Goal: Task Accomplishment & Management: Manage account settings

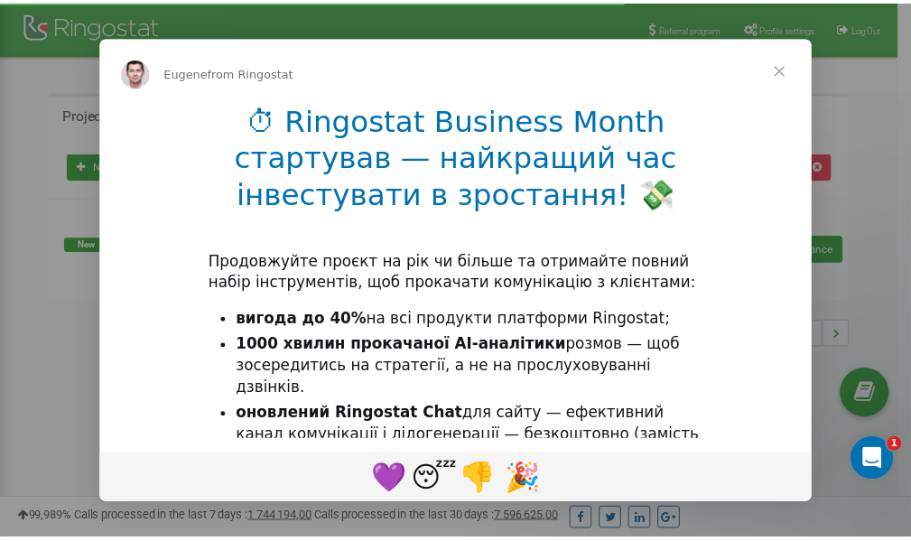
scroll to position [270, 0]
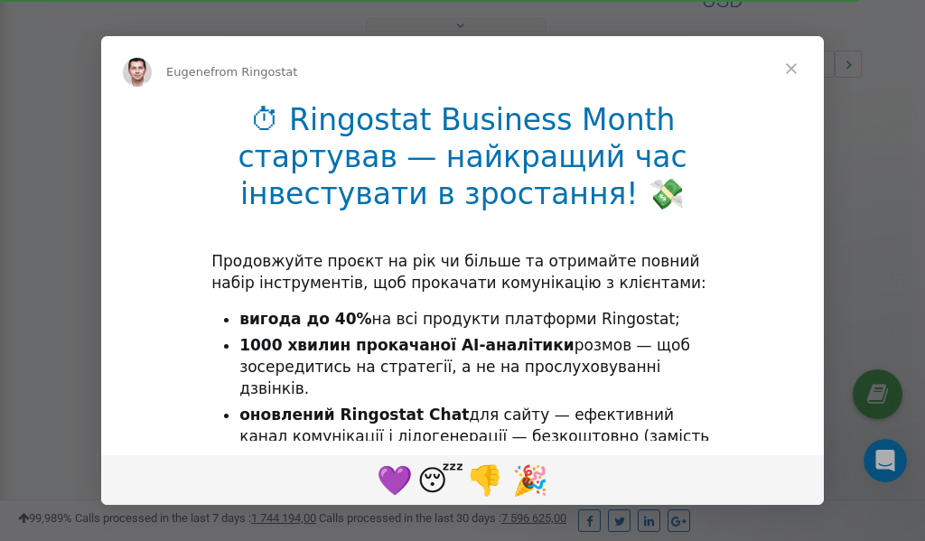
click at [791, 66] on span "Close" at bounding box center [790, 68] width 65 height 65
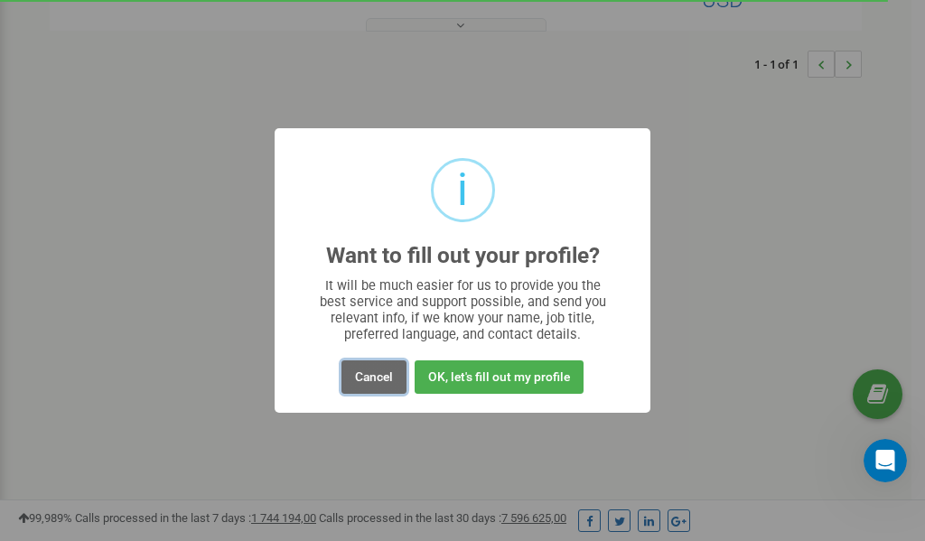
click at [378, 379] on button "Cancel" at bounding box center [373, 376] width 65 height 33
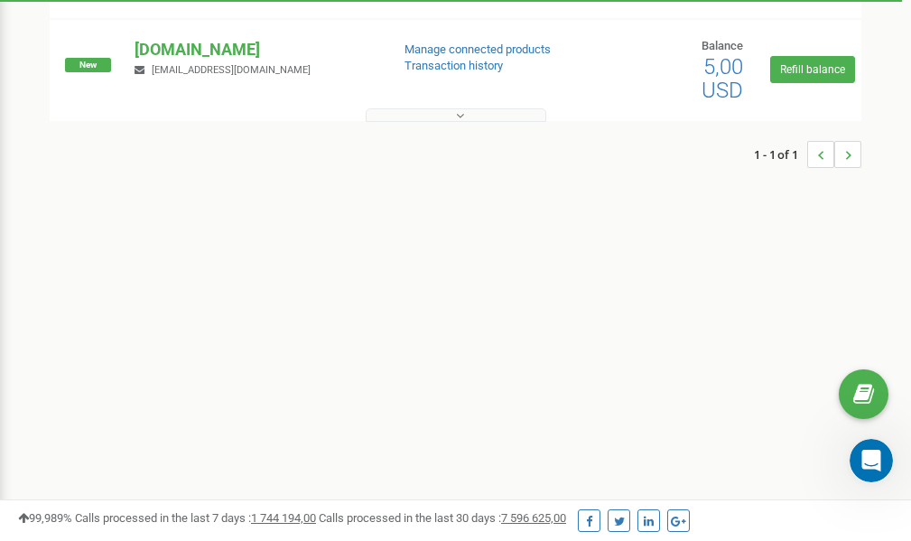
scroll to position [0, 0]
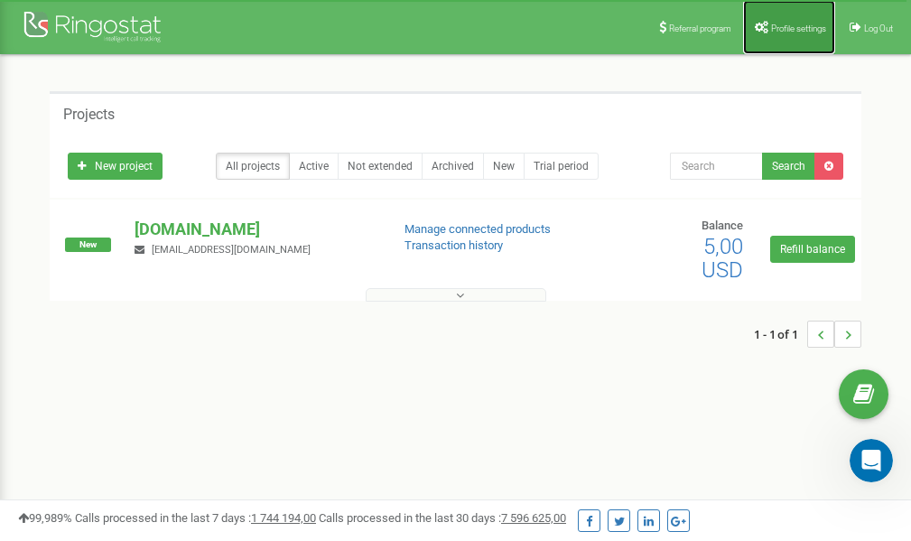
click at [786, 28] on span "Profile settings" at bounding box center [798, 28] width 55 height 10
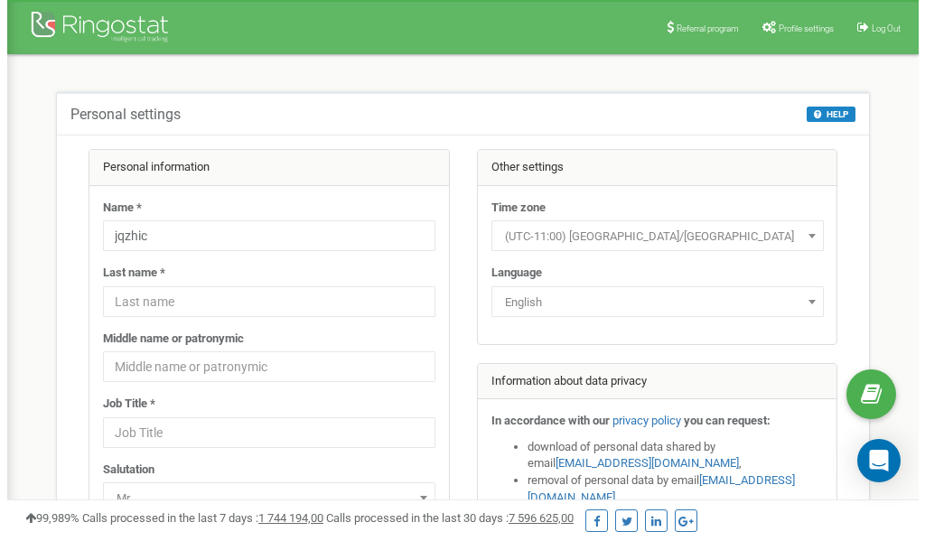
scroll to position [90, 0]
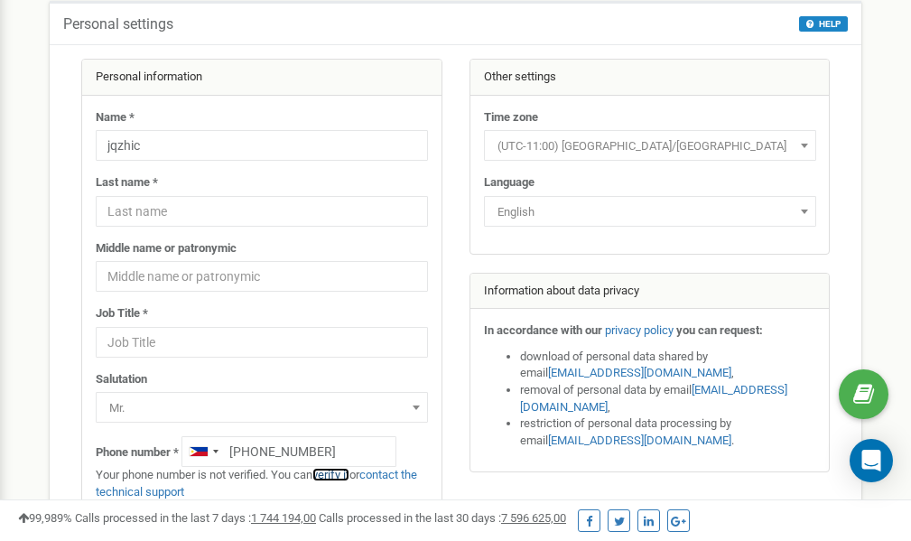
click at [339, 477] on link "verify it" at bounding box center [330, 475] width 37 height 14
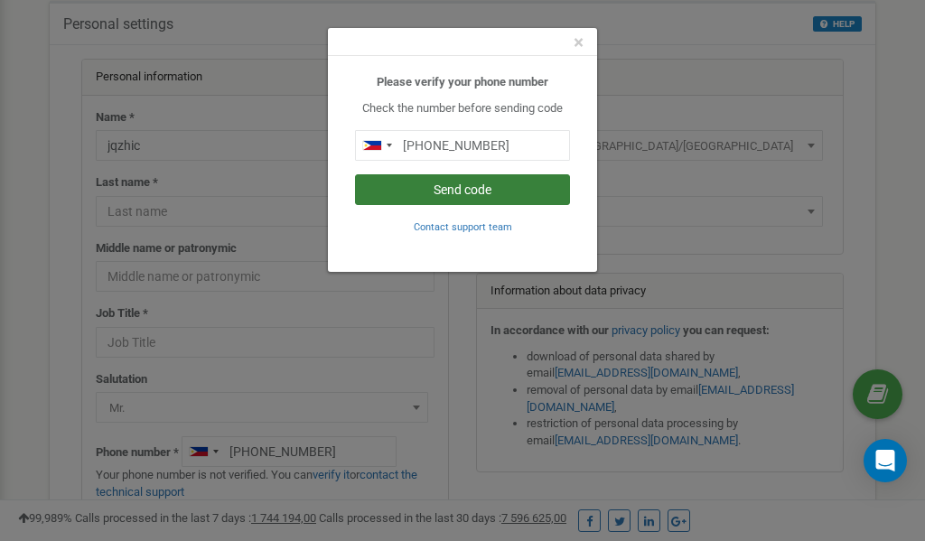
click at [487, 194] on button "Send code" at bounding box center [462, 189] width 215 height 31
